Goal: Transaction & Acquisition: Purchase product/service

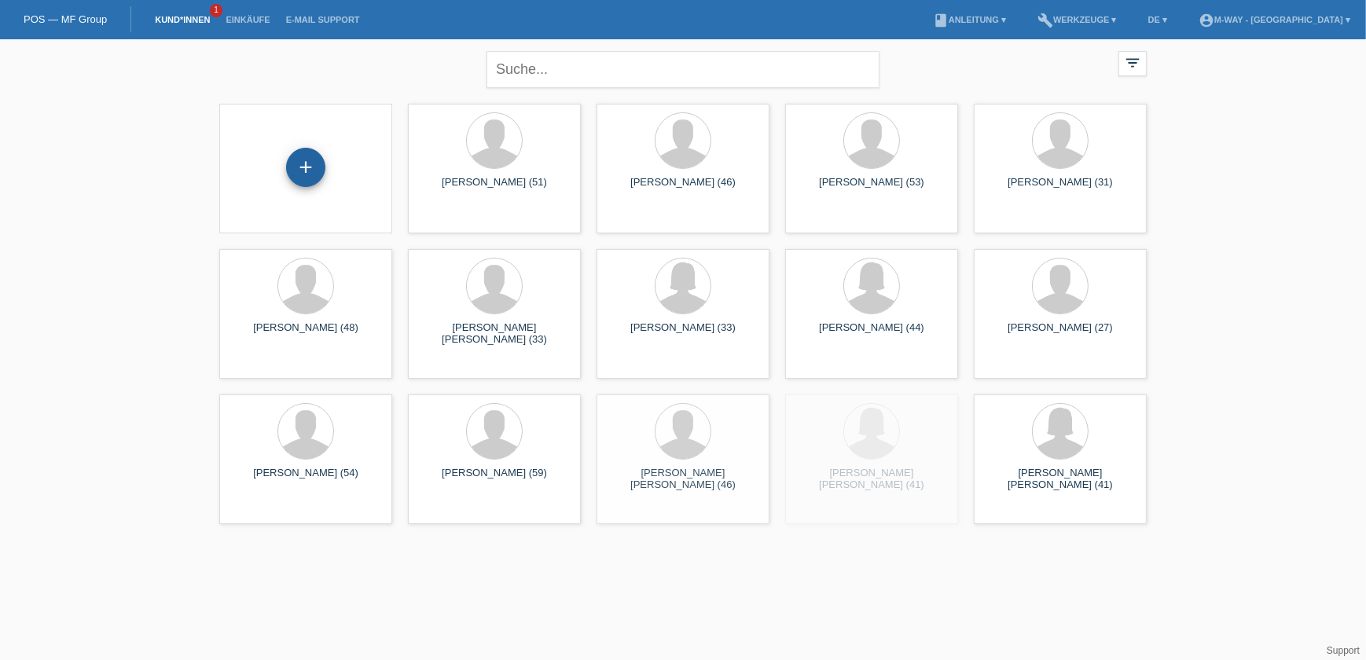
click at [297, 166] on div "+" at bounding box center [305, 167] width 39 height 39
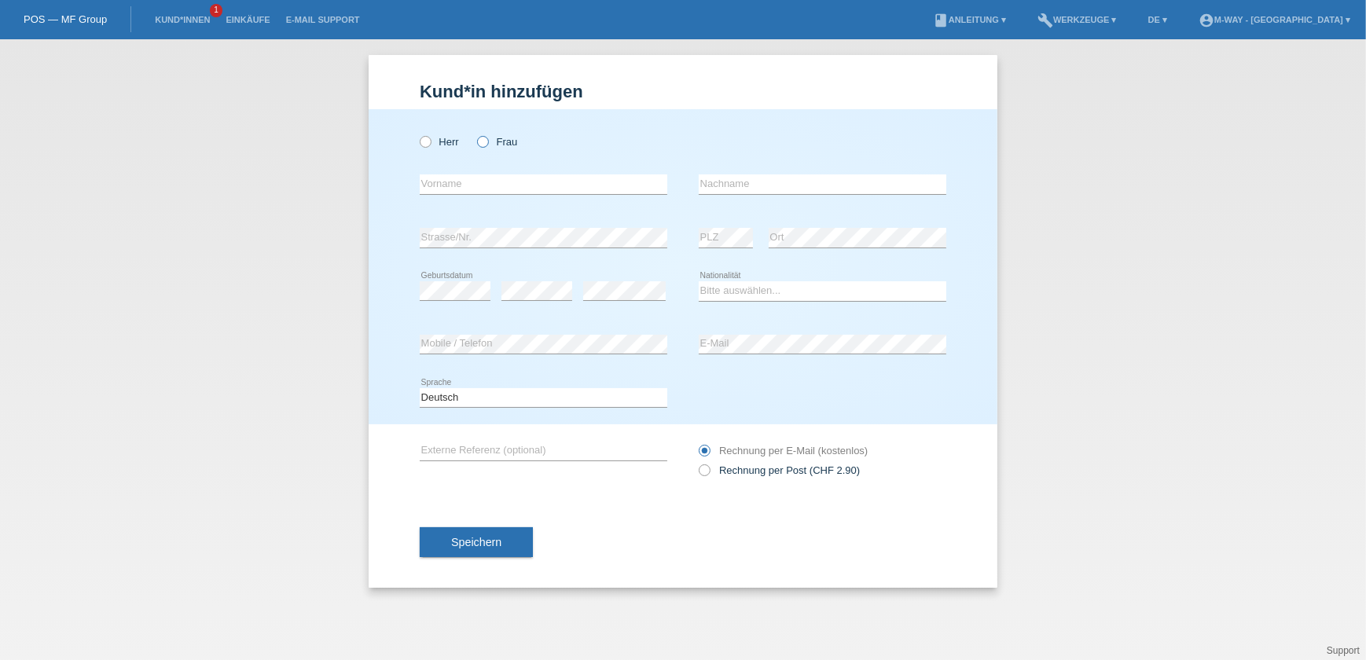
click at [475, 134] on icon at bounding box center [475, 134] width 0 height 0
click at [485, 144] on input "Frau" at bounding box center [482, 141] width 10 height 10
radio input "true"
click at [481, 177] on input "text" at bounding box center [544, 185] width 248 height 20
click at [436, 186] on input "Katrin" at bounding box center [544, 185] width 248 height 20
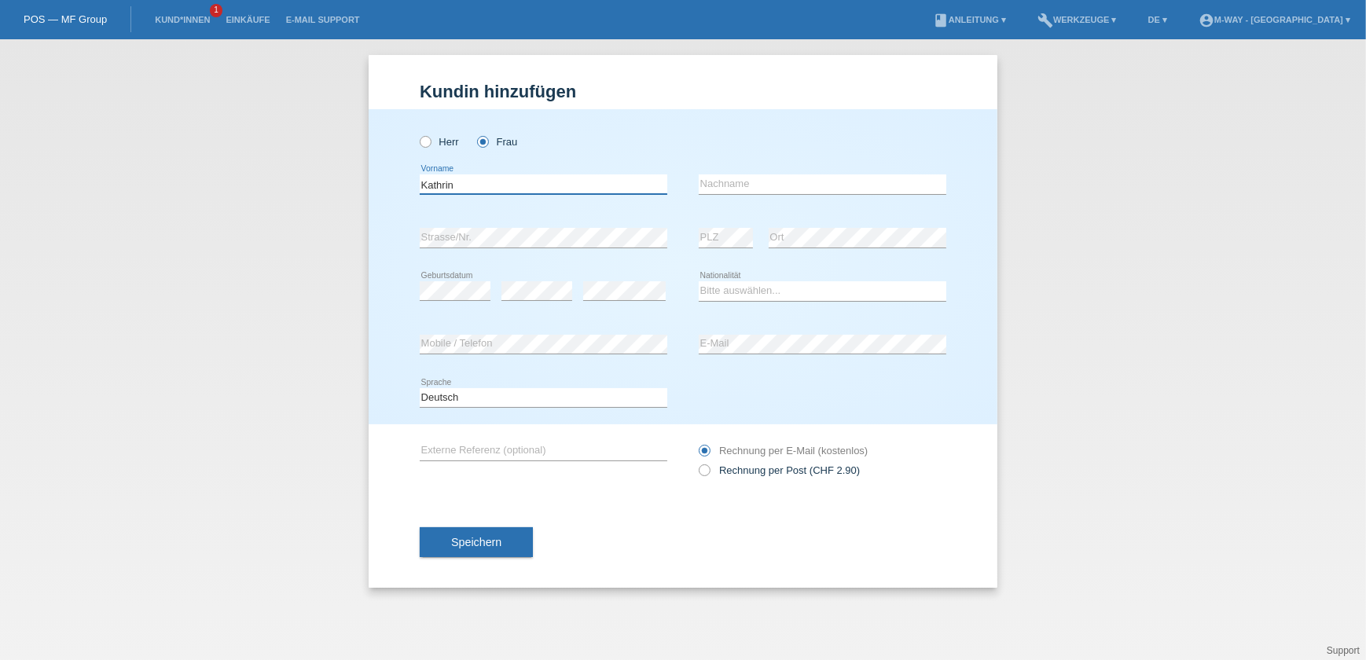
type input "Kathrin"
click at [748, 180] on input "text" at bounding box center [823, 185] width 248 height 20
type input "Bannwart"
click at [590, 280] on div "error" at bounding box center [624, 291] width 83 height 53
click at [713, 289] on select "Bitte auswählen... Schweiz Deutschland Liechtenstein Österreich ------------ Af…" at bounding box center [823, 290] width 248 height 19
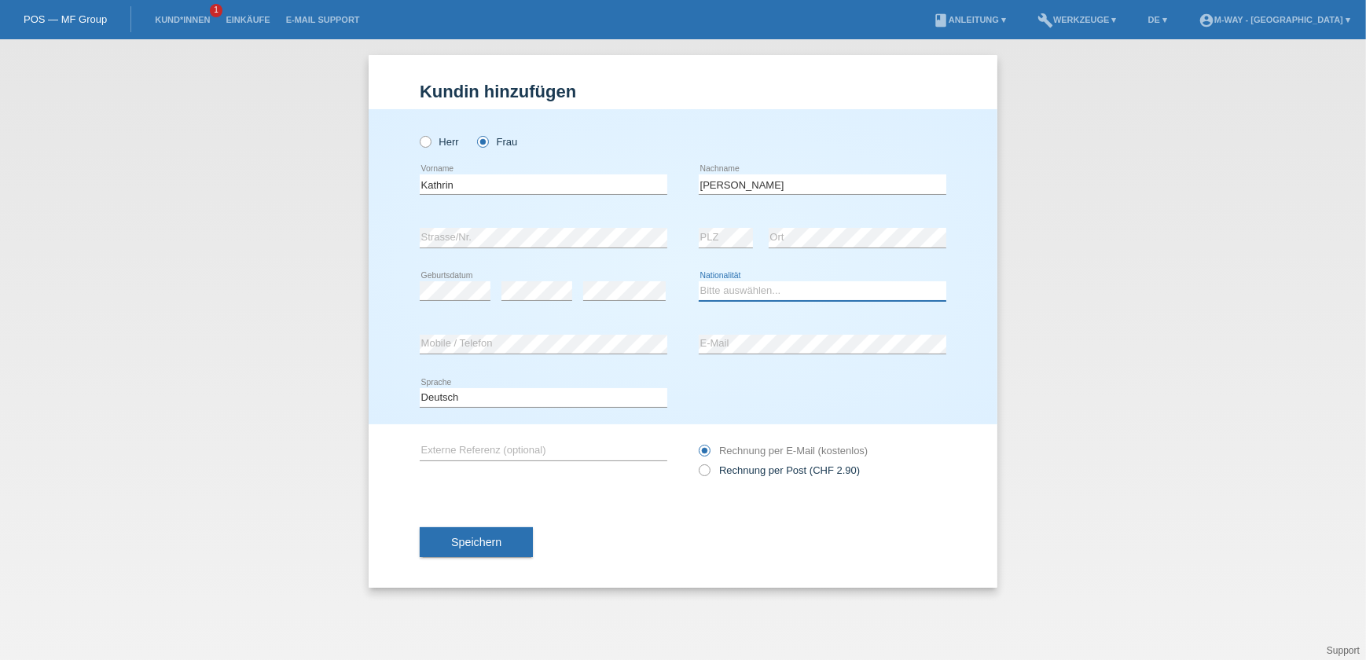
select select "CH"
click at [699, 281] on select "Bitte auswählen... Schweiz Deutschland Liechtenstein Österreich ------------ Af…" at bounding box center [823, 290] width 248 height 19
click at [484, 536] on span "Speichern" at bounding box center [476, 542] width 50 height 13
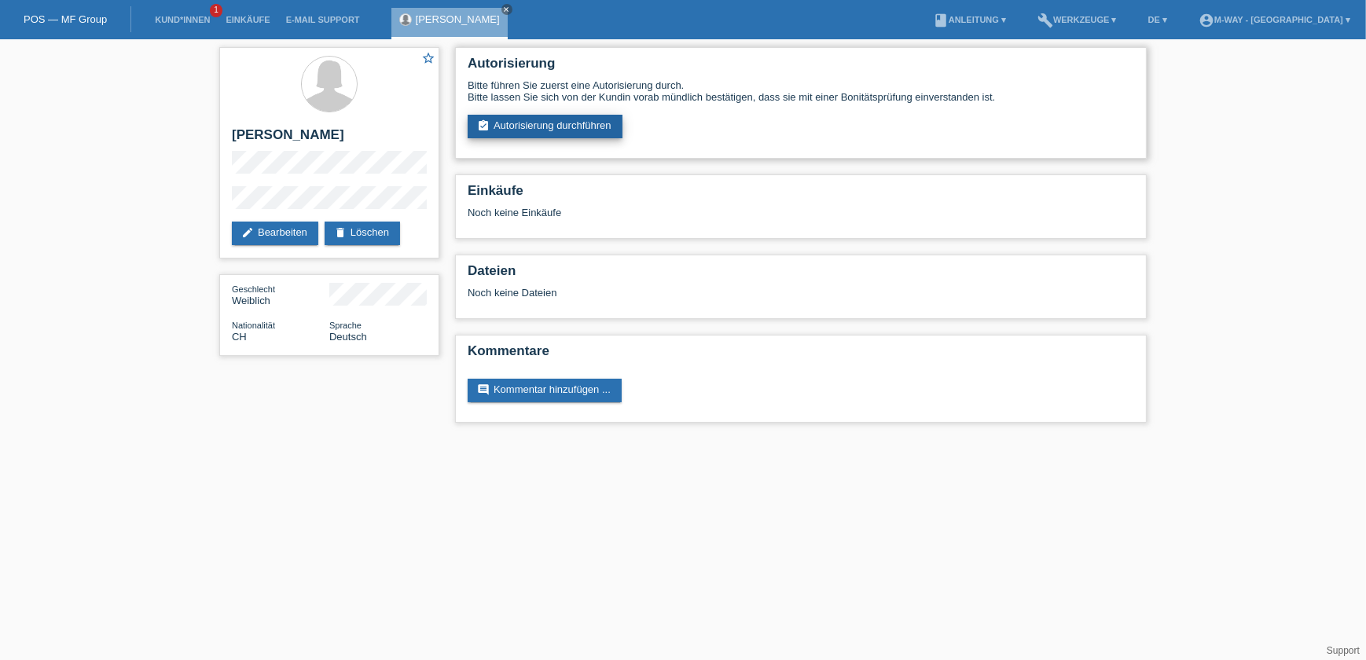
click at [559, 132] on link "assignment_turned_in Autorisierung durchführen" at bounding box center [545, 127] width 155 height 24
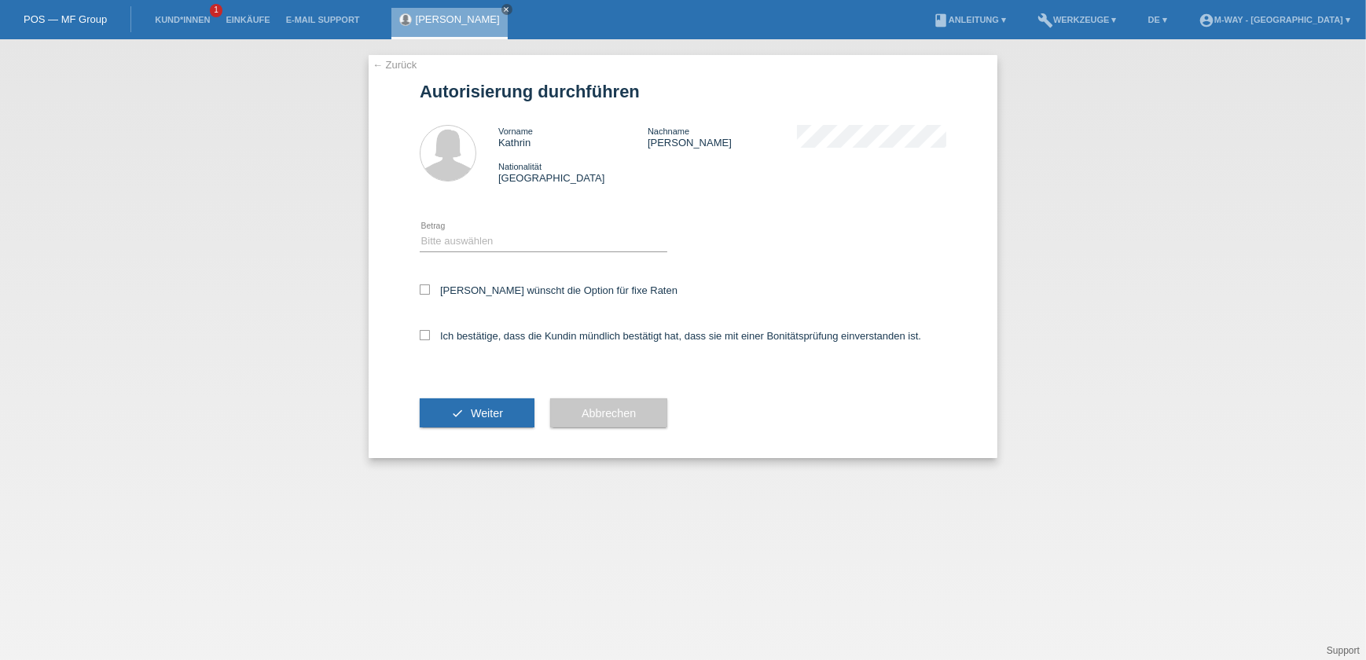
click at [504, 252] on icon at bounding box center [544, 252] width 248 height 1
click at [505, 240] on select "Bitte auswählen CHF 1.00 - CHF 499.00 CHF 500.00 - CHF 1'999.00 CHF 2'000.00 - …" at bounding box center [544, 241] width 248 height 19
select select "3"
click at [420, 232] on select "Bitte auswählen CHF 1.00 - CHF 499.00 CHF 500.00 - CHF 1'999.00 CHF 2'000.00 - …" at bounding box center [544, 241] width 248 height 19
click at [464, 330] on label "Ich bestätige, dass die Kundin mündlich bestätigt hat, dass sie mit einer Bonit…" at bounding box center [671, 336] width 502 height 12
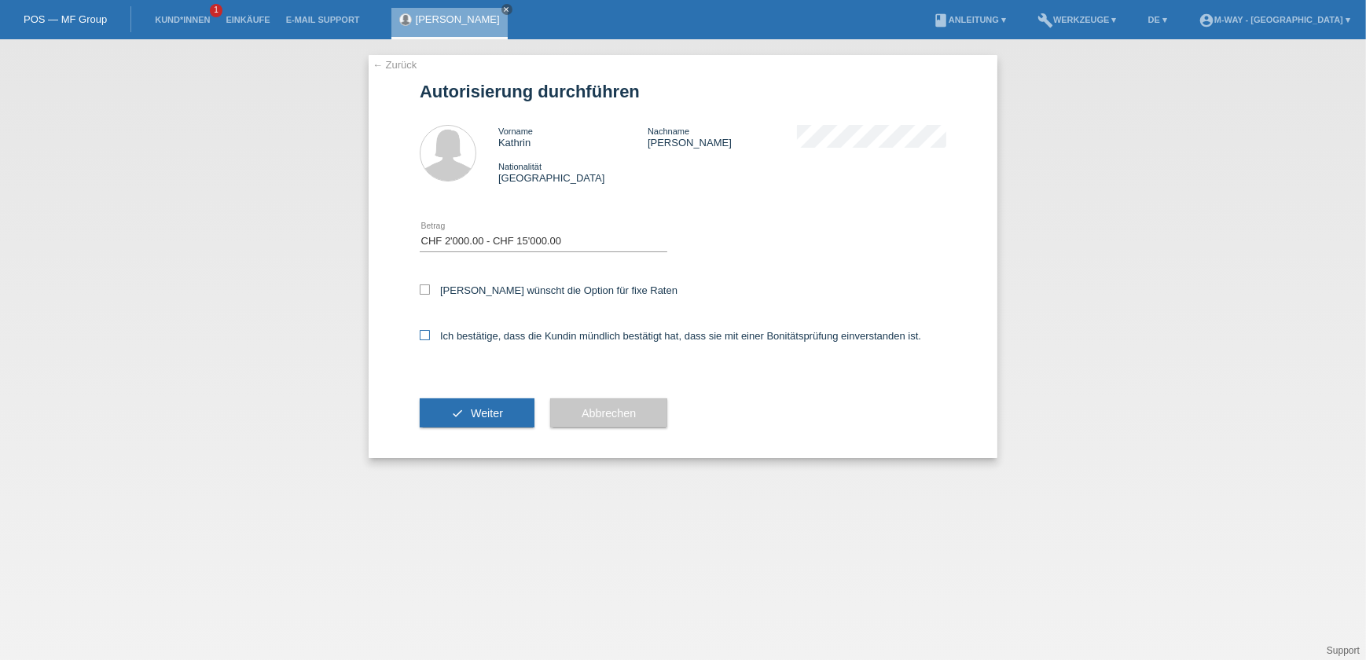
click at [430, 330] on input "Ich bestätige, dass die Kundin mündlich bestätigt hat, dass sie mit einer Bonit…" at bounding box center [425, 335] width 10 height 10
checkbox input "true"
click at [428, 281] on div "Kundin wünscht die Option für fixe Raten" at bounding box center [683, 292] width 527 height 46
click at [428, 292] on icon at bounding box center [425, 290] width 10 height 10
click at [428, 292] on input "Kundin wünscht die Option für fixe Raten" at bounding box center [425, 290] width 10 height 10
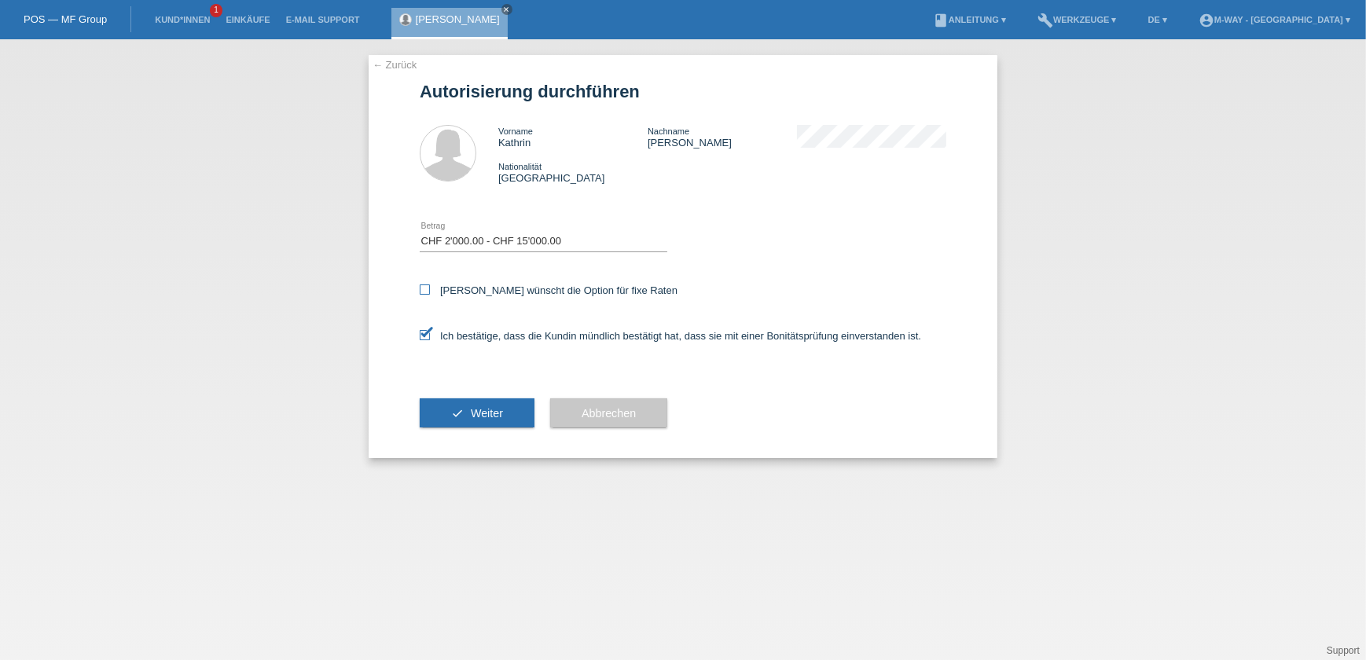
checkbox input "true"
click at [464, 399] on button "check Weiter" at bounding box center [477, 414] width 115 height 30
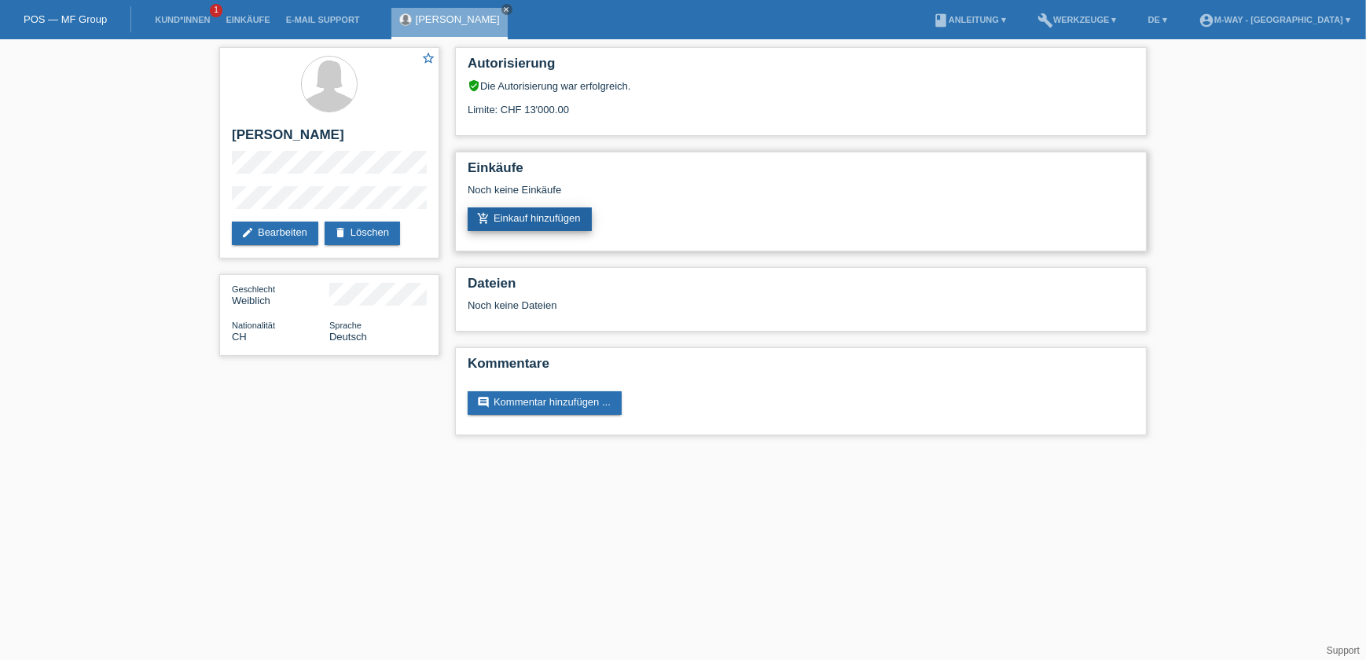
click at [512, 219] on link "add_shopping_cart Einkauf hinzufügen" at bounding box center [530, 220] width 124 height 24
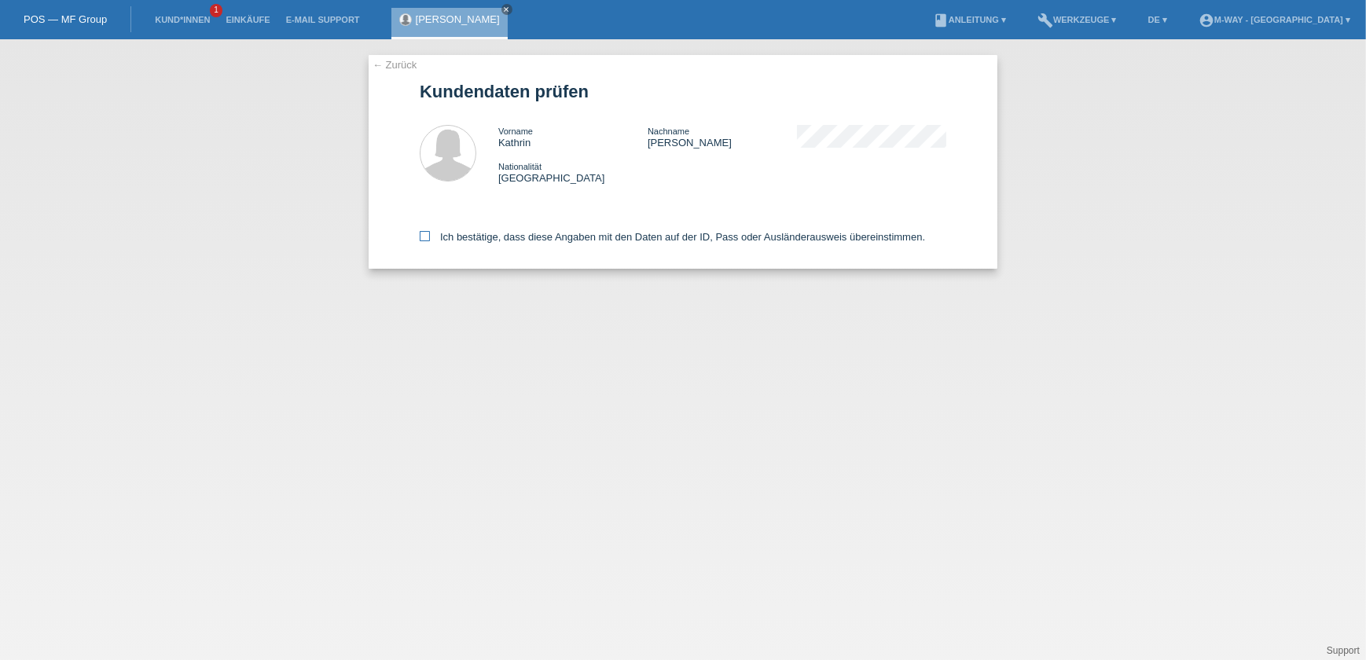
click at [426, 234] on icon at bounding box center [425, 236] width 10 height 10
click at [426, 234] on input "Ich bestätige, dass diese Angaben mit den Daten auf der ID, Pass oder Ausländer…" at bounding box center [425, 236] width 10 height 10
checkbox input "true"
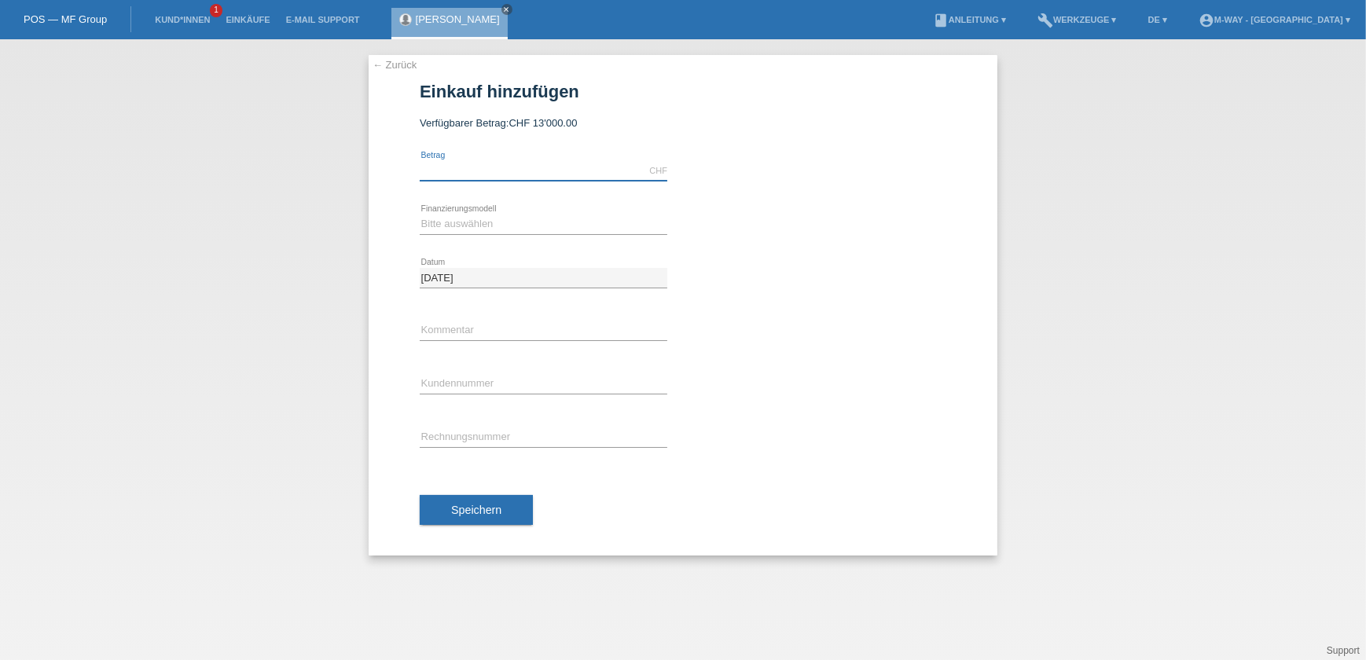
click at [465, 164] on input "text" at bounding box center [544, 171] width 248 height 20
type input "2699.10"
click at [474, 219] on select "Bitte auswählen Fixe Raten Kauf auf Rechnung mit Teilzahlungsoption" at bounding box center [544, 224] width 248 height 19
select select "77"
click at [420, 215] on select "Bitte auswählen Fixe Raten Kauf auf Rechnung mit Teilzahlungsoption" at bounding box center [544, 224] width 248 height 19
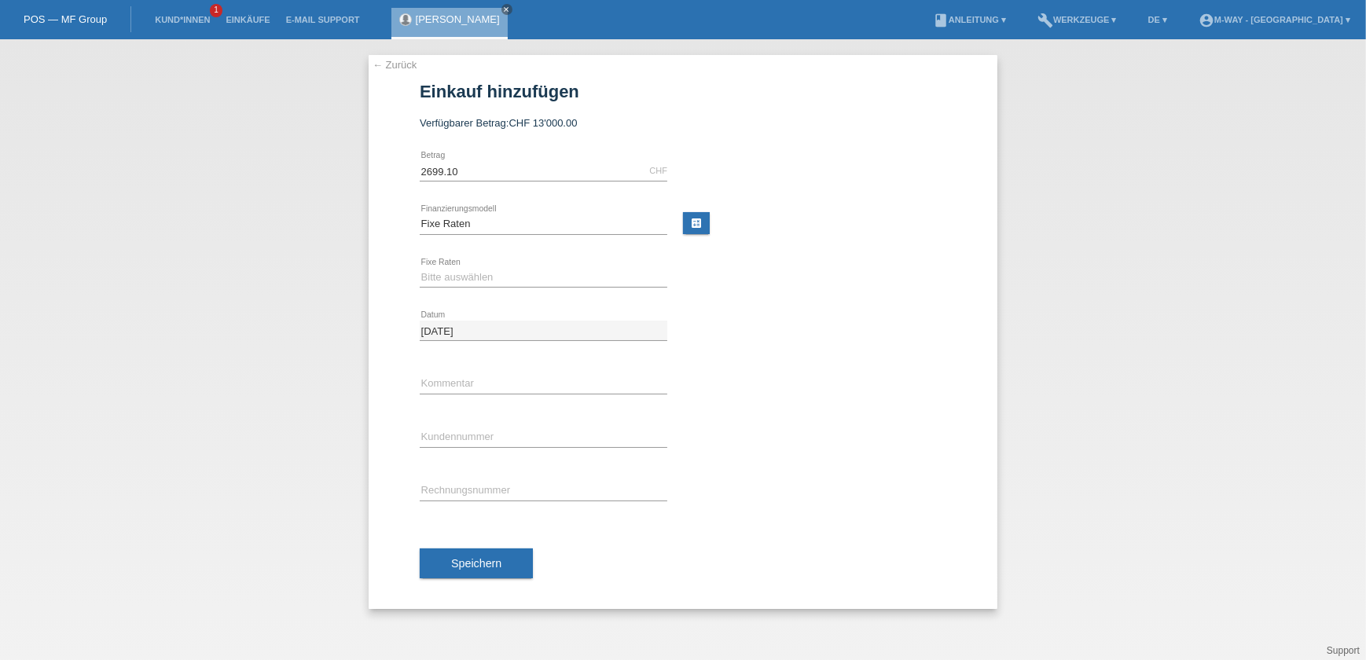
click at [504, 261] on div "Bitte auswählen 4 Raten 5 Raten 6 Raten 7 Raten 8 Raten 9 Raten 10 Raten 11 Rat…" at bounding box center [544, 278] width 248 height 53
click at [502, 283] on select "Bitte auswählen 4 Raten 5 Raten 6 Raten 7 Raten 8 Raten 9 Raten 10 Raten 11 Rat…" at bounding box center [544, 277] width 248 height 19
select select "202"
click at [420, 268] on select "Bitte auswählen 4 Raten 5 Raten 6 Raten 7 Raten 8 Raten 9 Raten 10 Raten 11 Rat…" at bounding box center [544, 277] width 248 height 19
click at [467, 384] on input "text" at bounding box center [544, 384] width 248 height 20
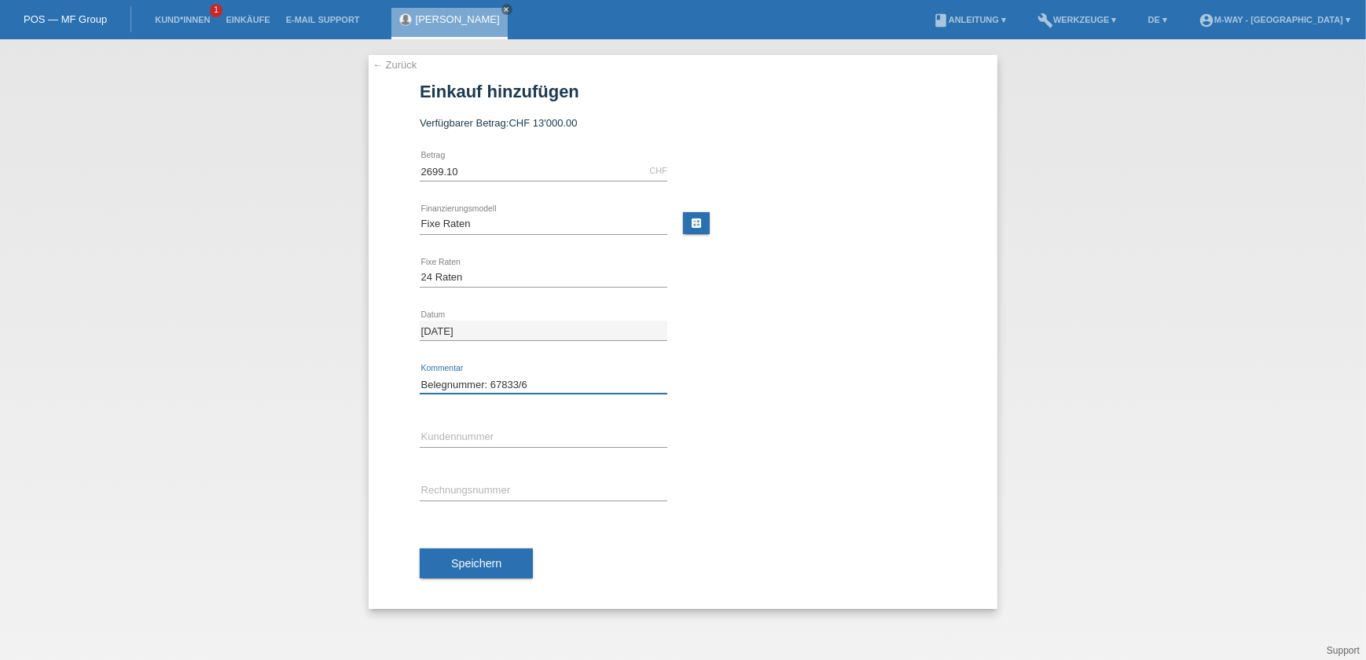
type input "Belegnummer: 67833/6"
click at [466, 437] on input "text" at bounding box center [544, 438] width 248 height 20
type input "K067852"
click at [446, 481] on input "text" at bounding box center [544, 491] width 248 height 20
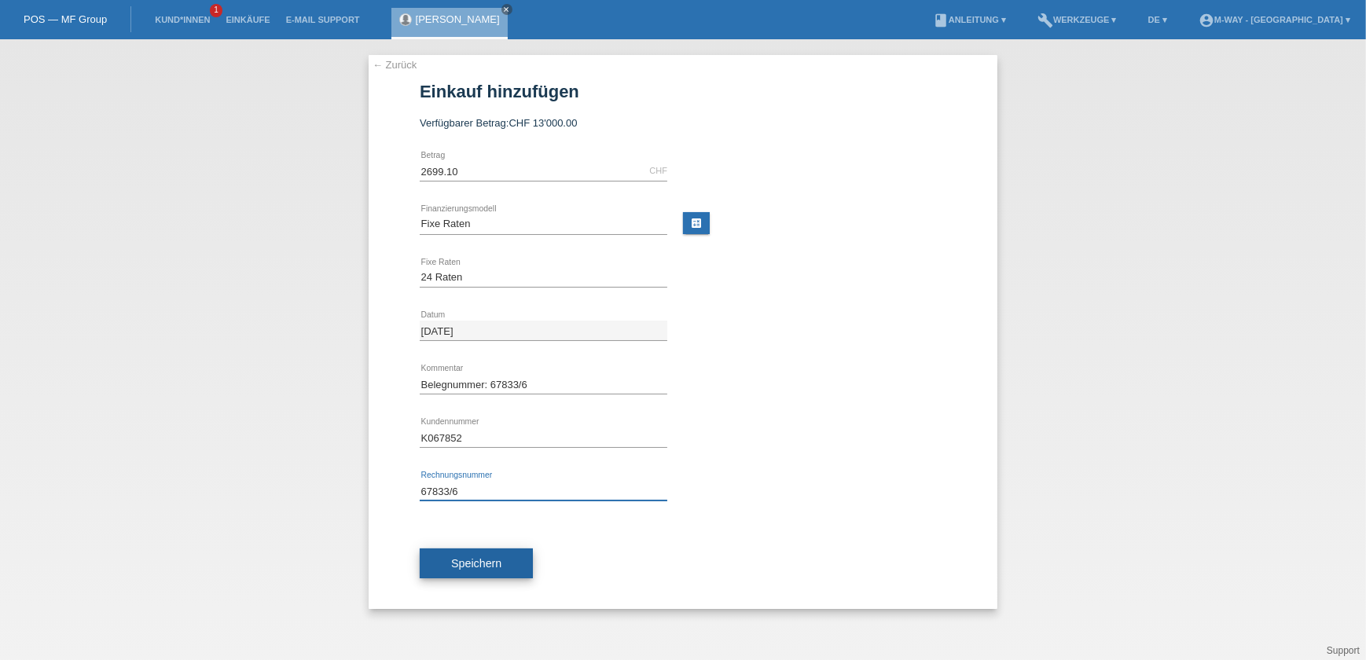
type input "67833/6"
click at [465, 567] on span "Speichern" at bounding box center [476, 563] width 50 height 13
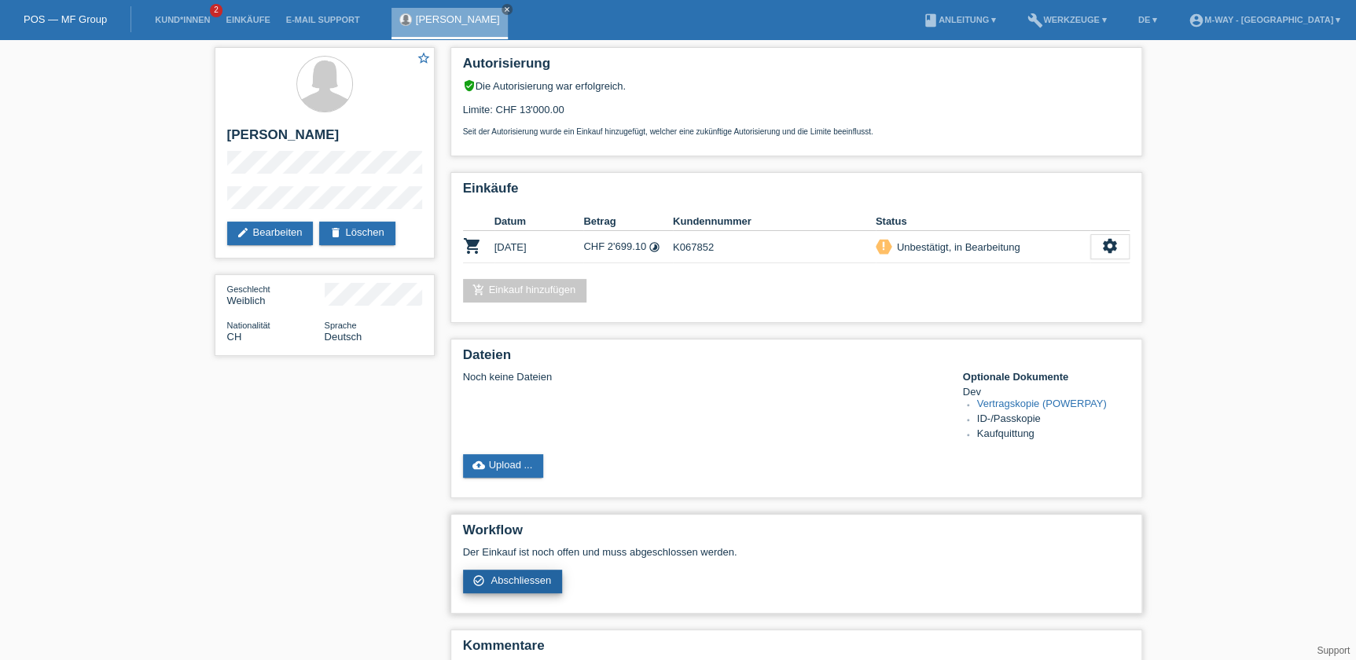
click at [514, 575] on span "Abschliessen" at bounding box center [521, 581] width 61 height 12
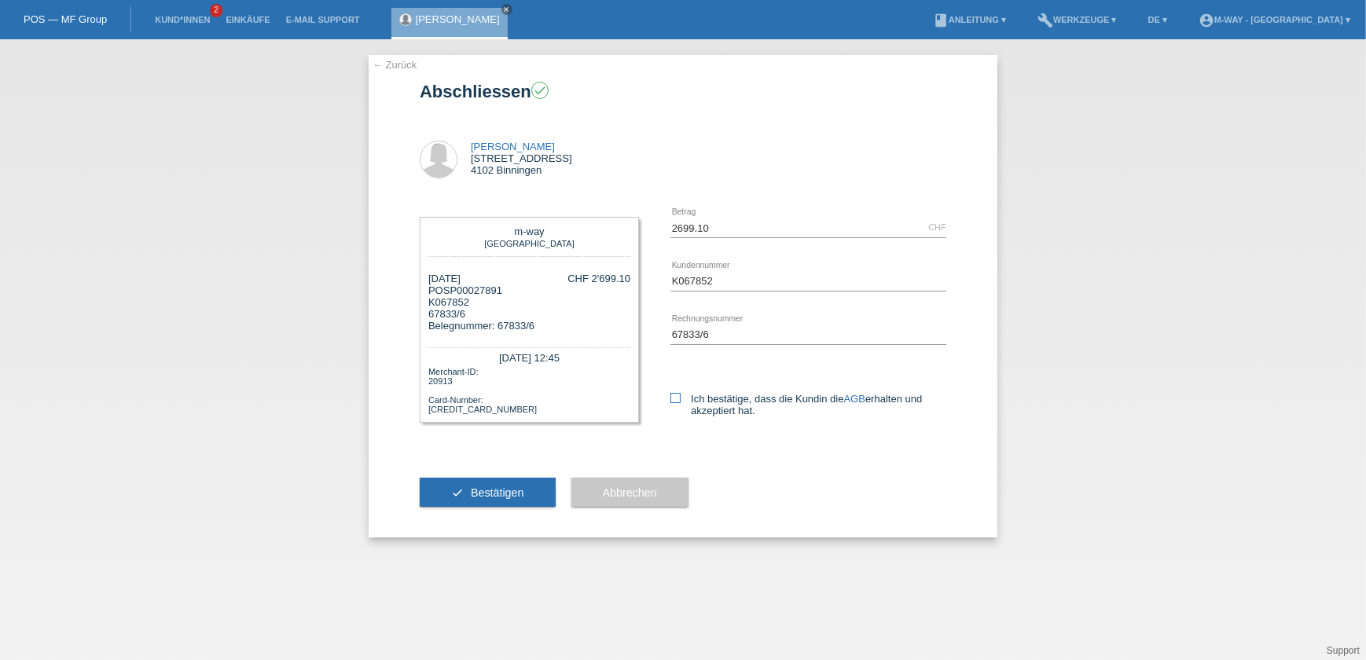
click at [674, 394] on icon at bounding box center [676, 398] width 10 height 10
click at [674, 394] on input "Ich bestätige, dass die Kundin die AGB erhalten und akzeptiert hat." at bounding box center [676, 398] width 10 height 10
checkbox input "true"
click at [514, 491] on span "Bestätigen" at bounding box center [497, 493] width 53 height 13
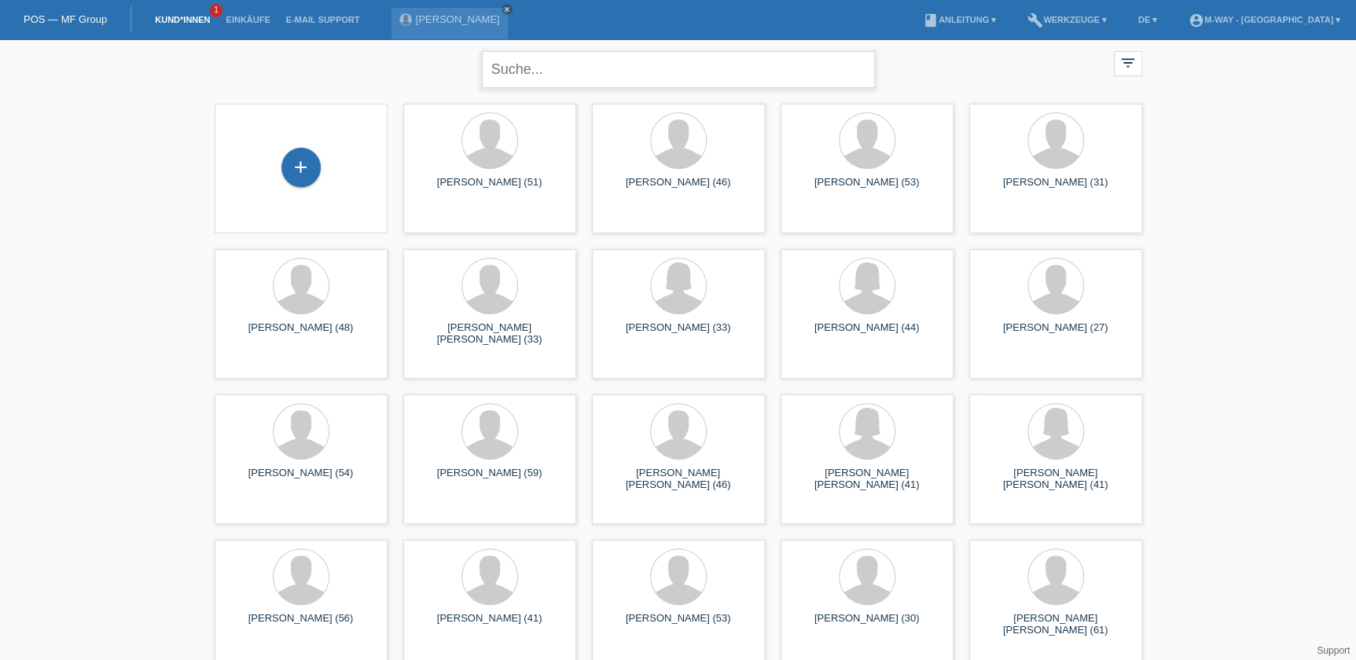
click at [537, 69] on input "text" at bounding box center [678, 69] width 393 height 37
click at [476, 28] on div "Kathrin Bannwart close" at bounding box center [450, 23] width 116 height 31
click at [471, 22] on link "[PERSON_NAME]" at bounding box center [458, 19] width 84 height 12
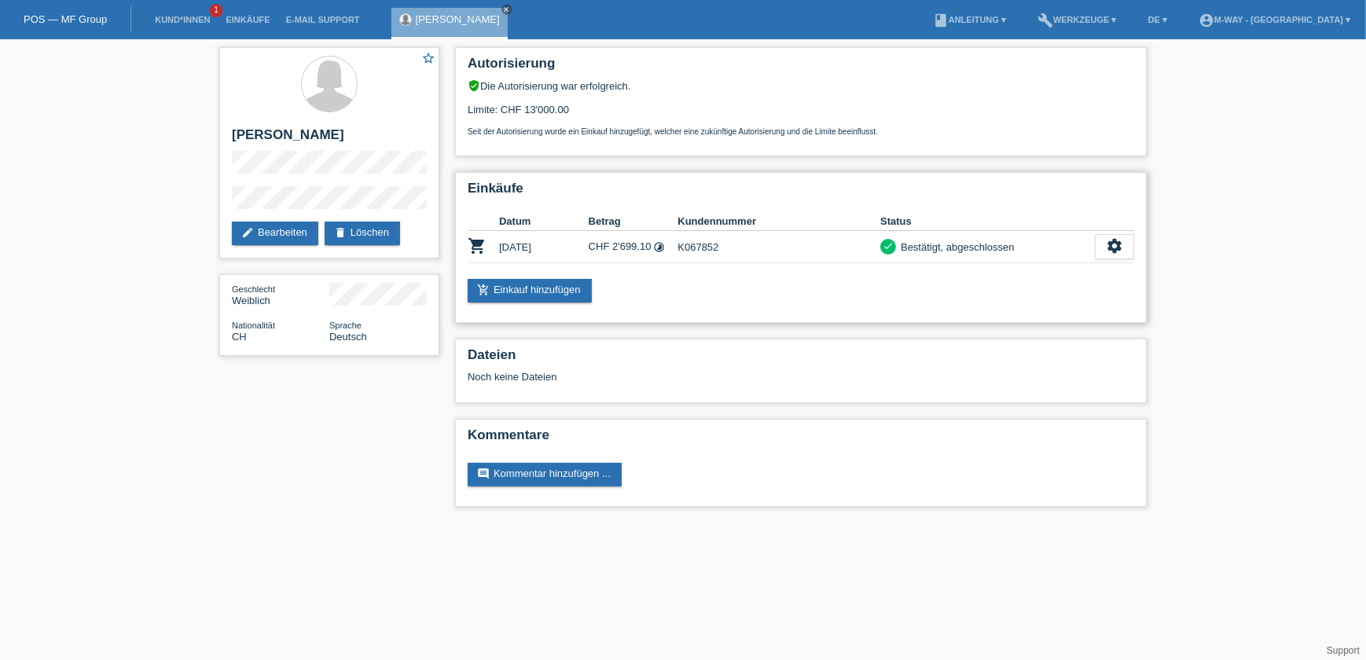
drag, startPoint x: 1003, startPoint y: 242, endPoint x: 888, endPoint y: 256, distance: 115.7
click at [888, 256] on td "check Bestätigt, abgeschlossen" at bounding box center [988, 247] width 215 height 32
click at [1117, 245] on icon "settings" at bounding box center [1114, 245] width 17 height 17
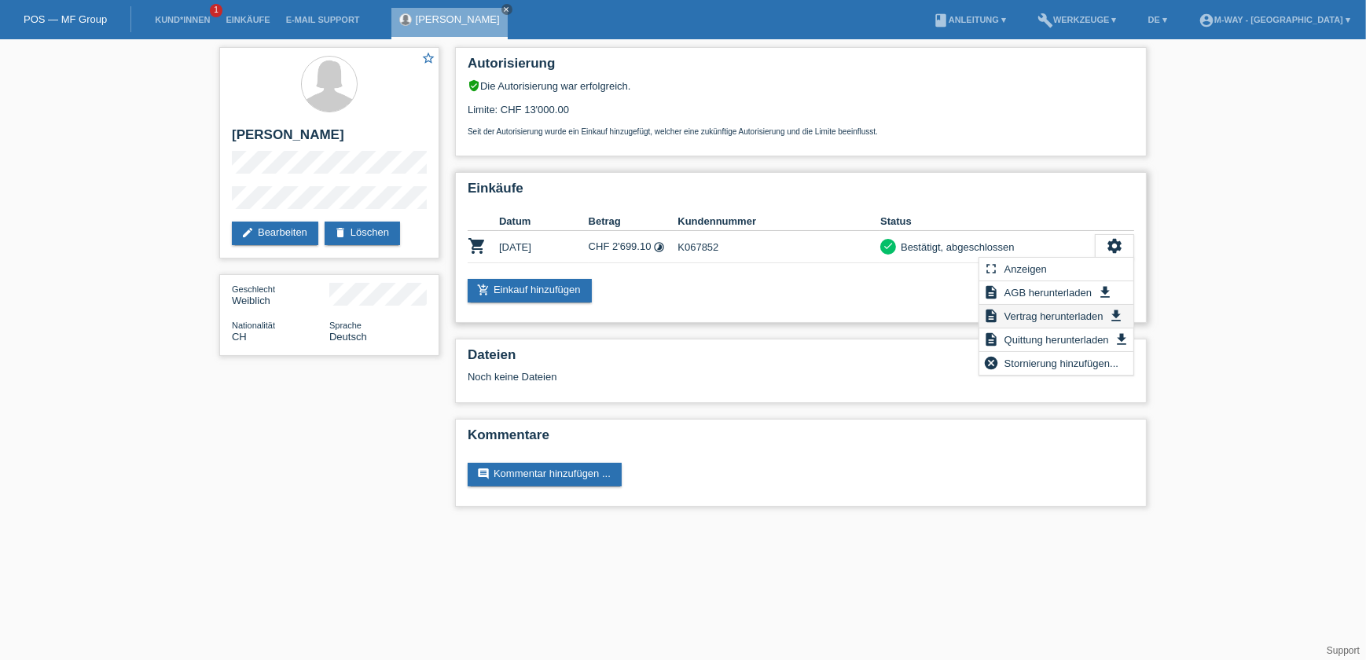
click at [1085, 311] on span "Vertrag herunterladen" at bounding box center [1054, 316] width 104 height 19
